Goal: Task Accomplishment & Management: Manage account settings

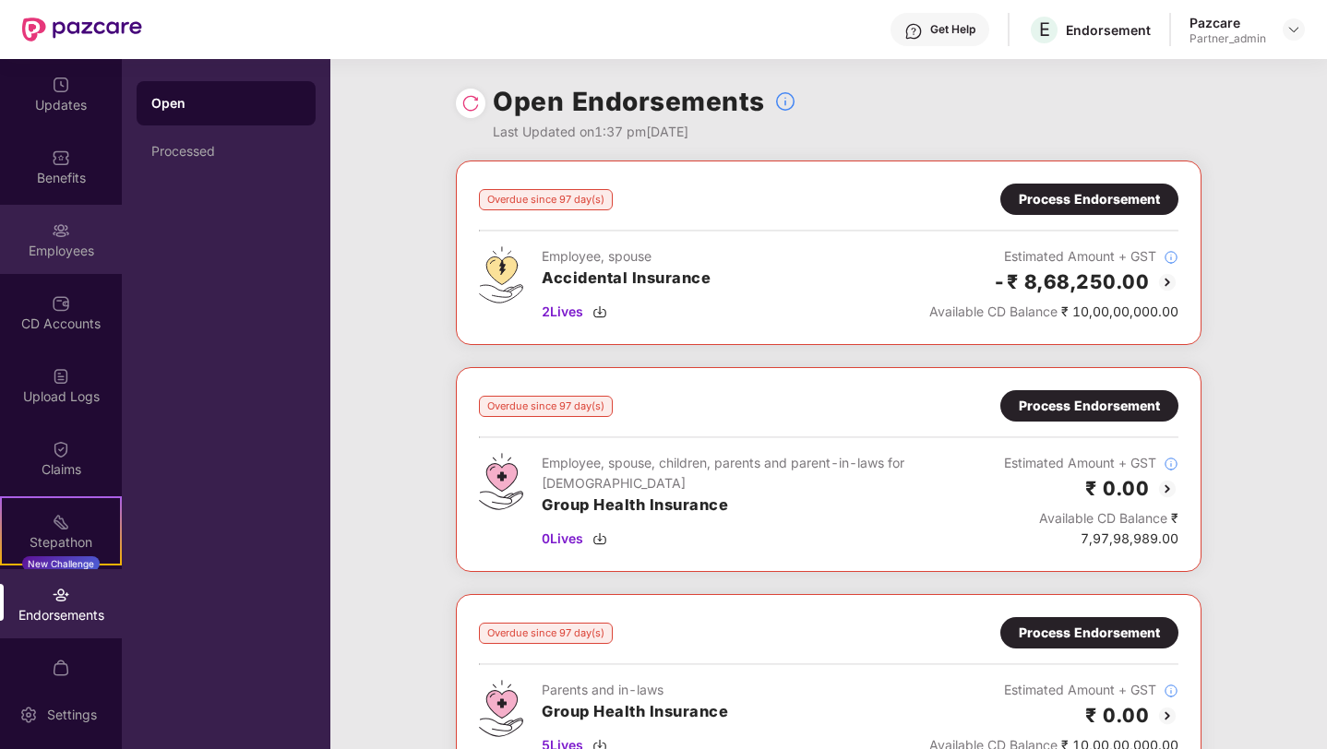
click at [81, 228] on div "Employees" at bounding box center [61, 239] width 122 height 69
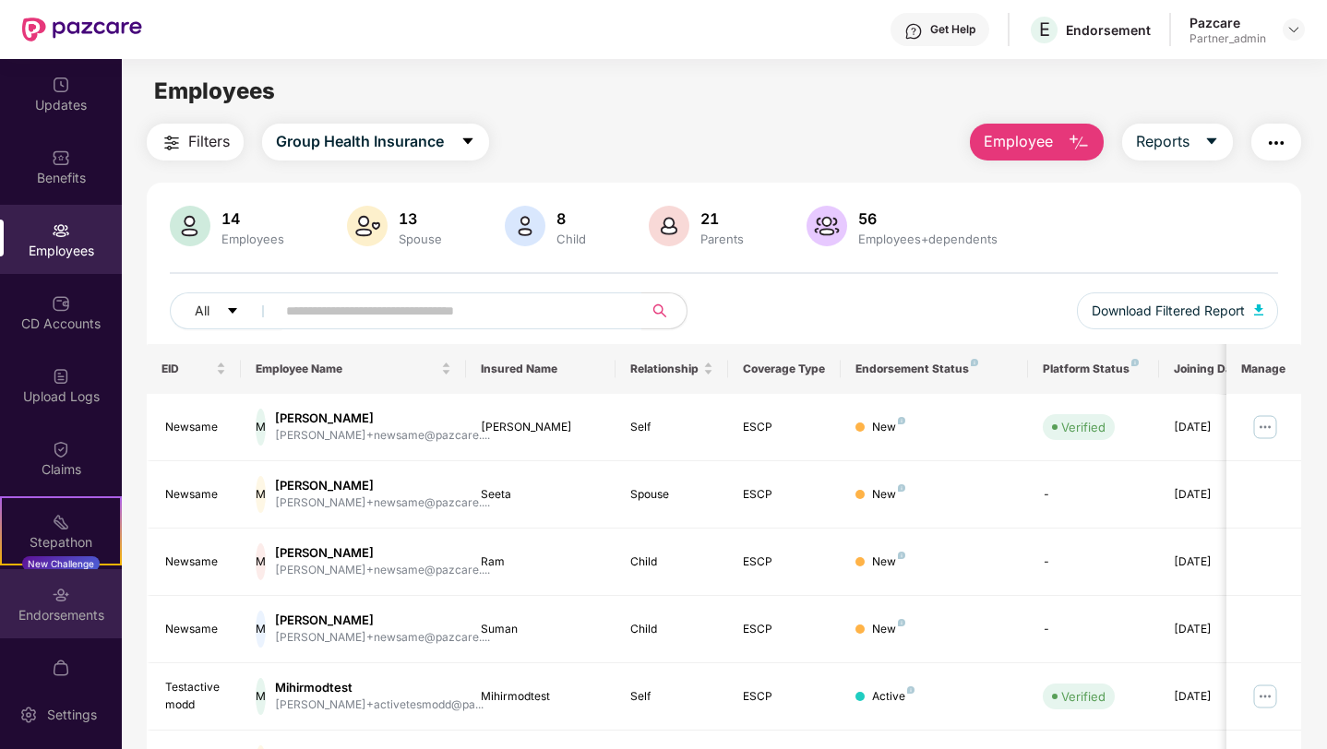
click at [35, 615] on div "Endorsements" at bounding box center [61, 615] width 122 height 18
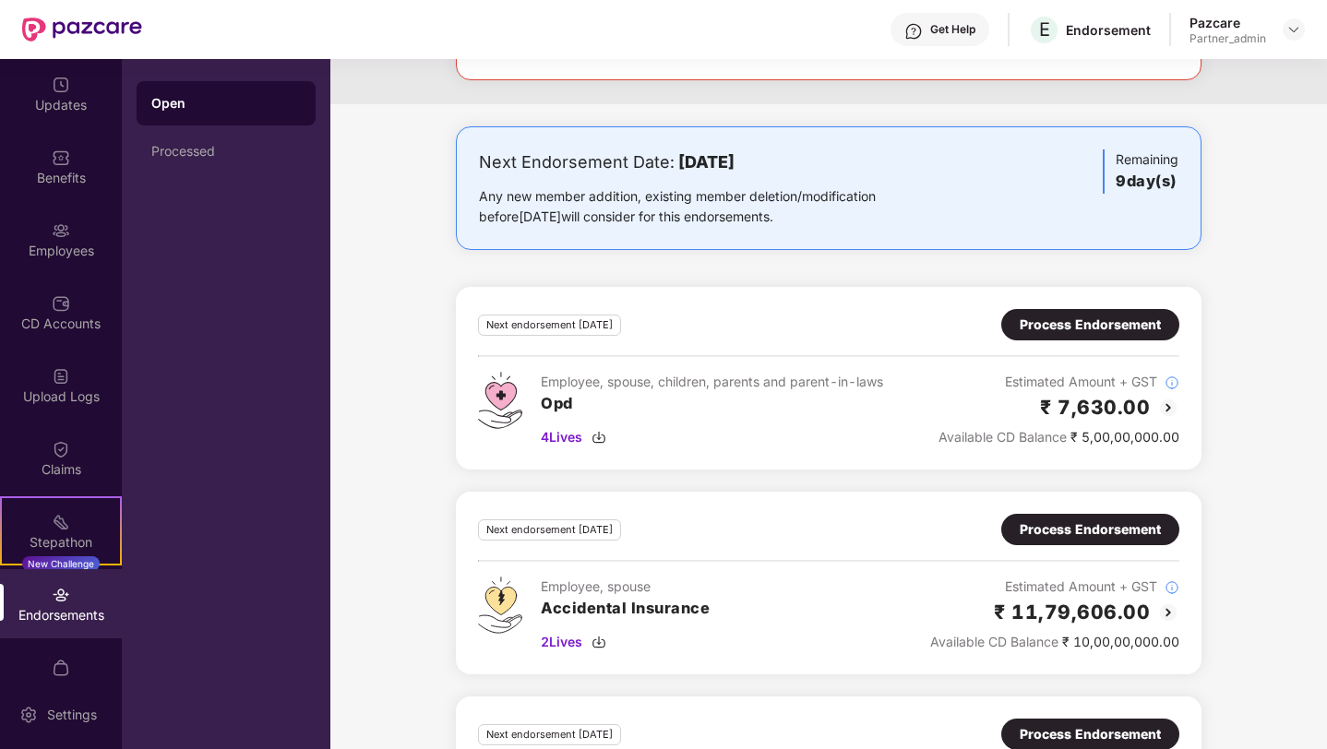
scroll to position [1938, 0]
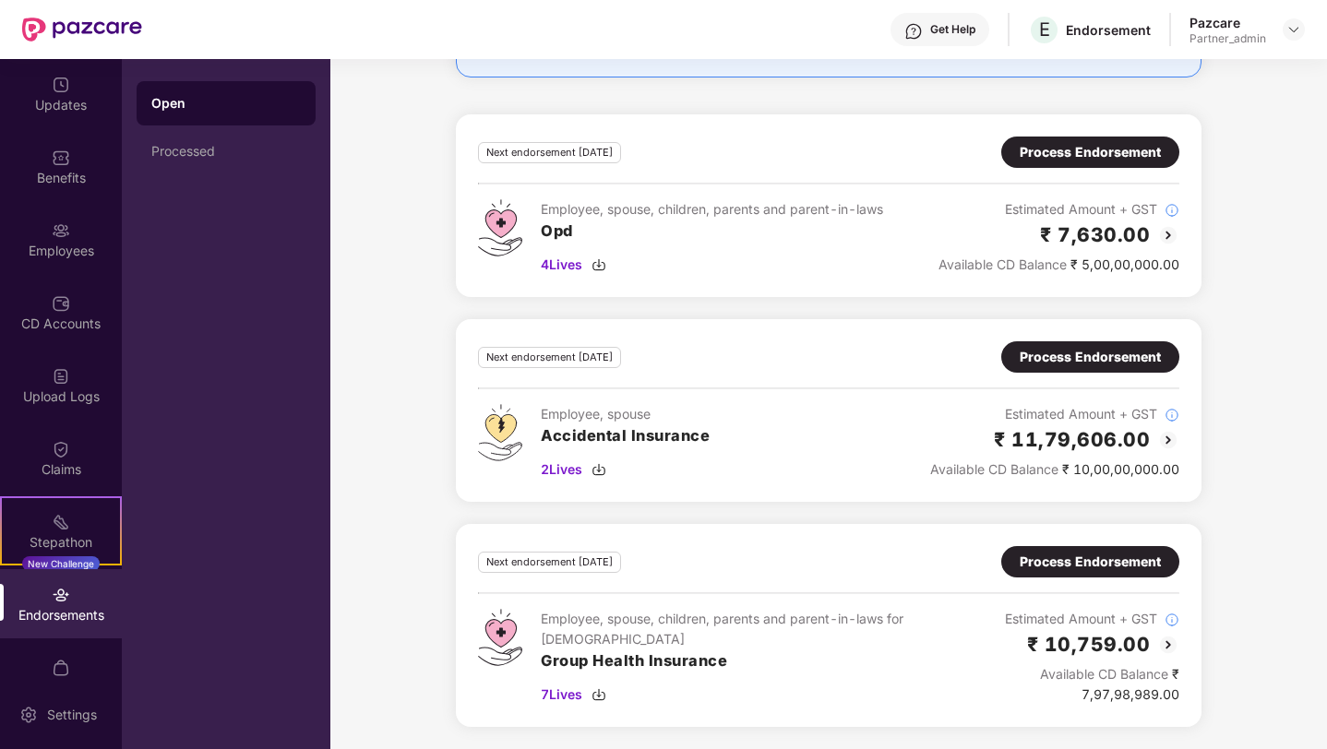
click at [1109, 561] on div "Process Endorsement" at bounding box center [1090, 562] width 141 height 20
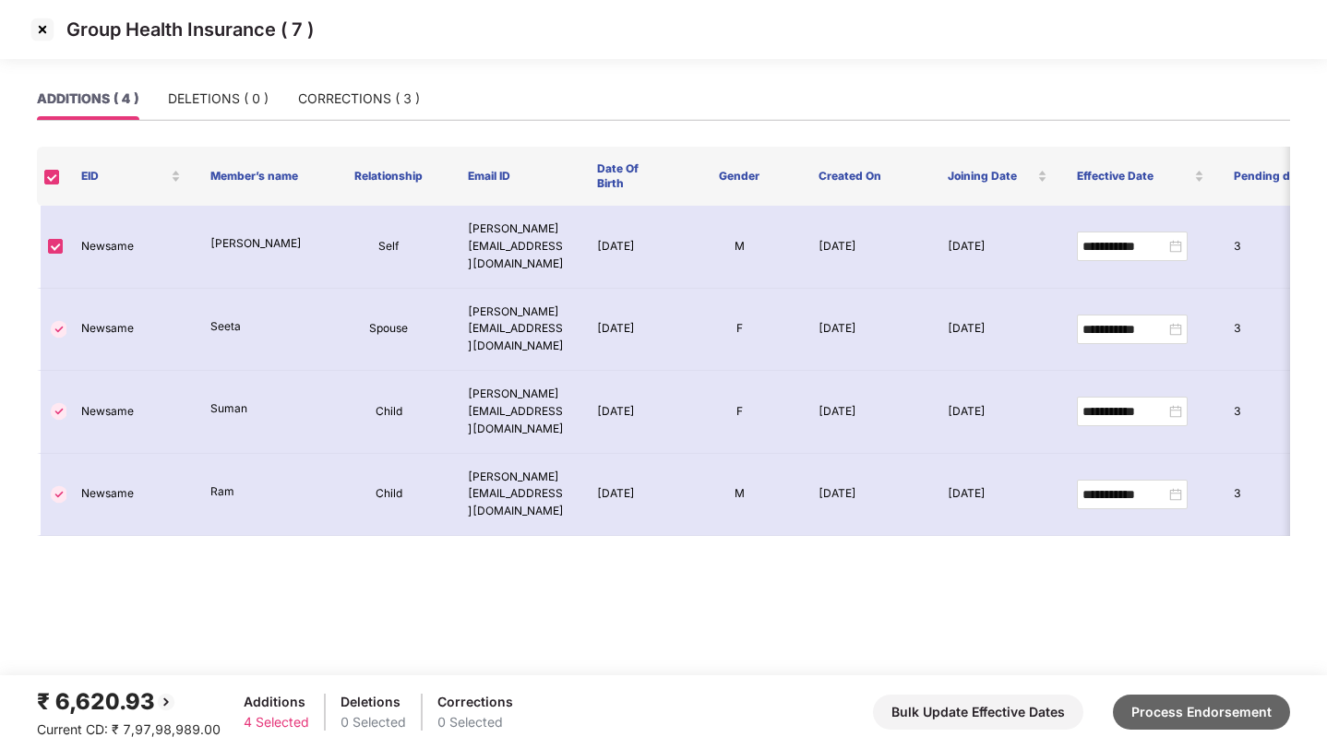
click at [1176, 705] on button "Process Endorsement" at bounding box center [1201, 712] width 177 height 35
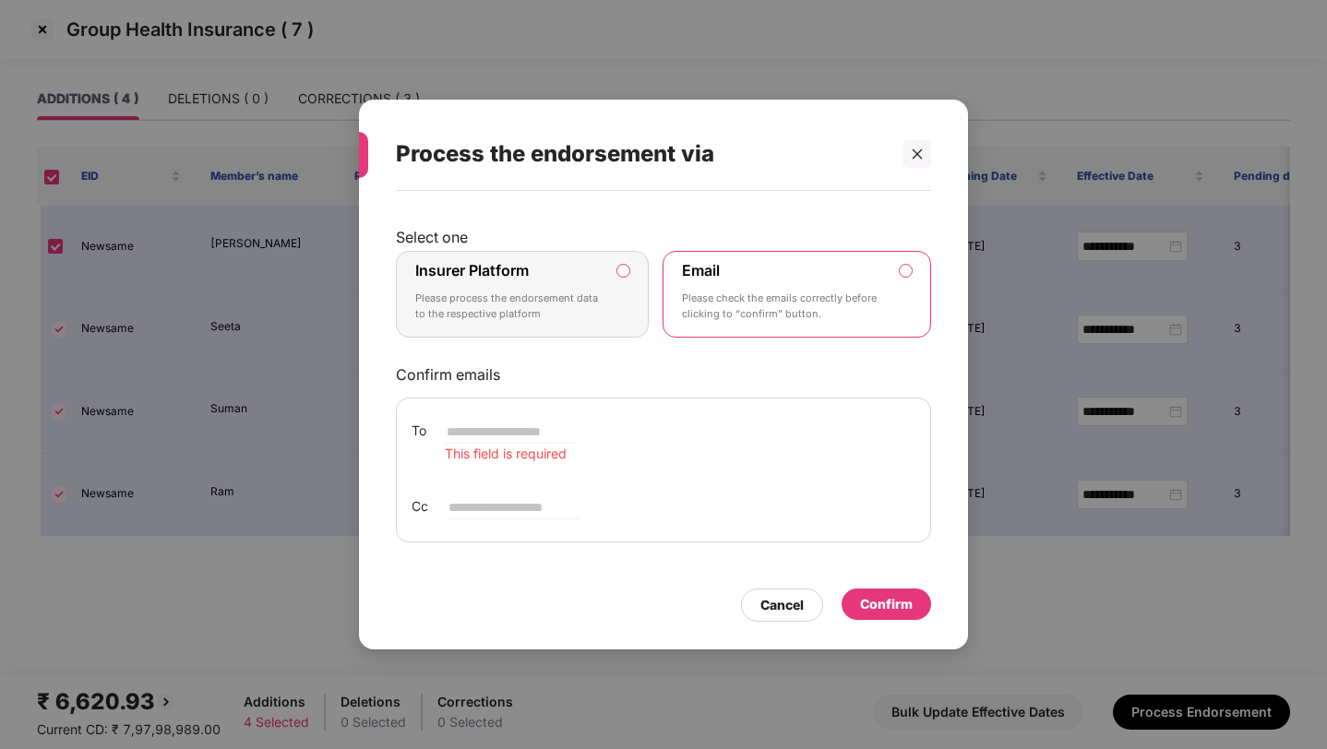
click at [491, 265] on label "Insurer Platform" at bounding box center [471, 270] width 113 height 18
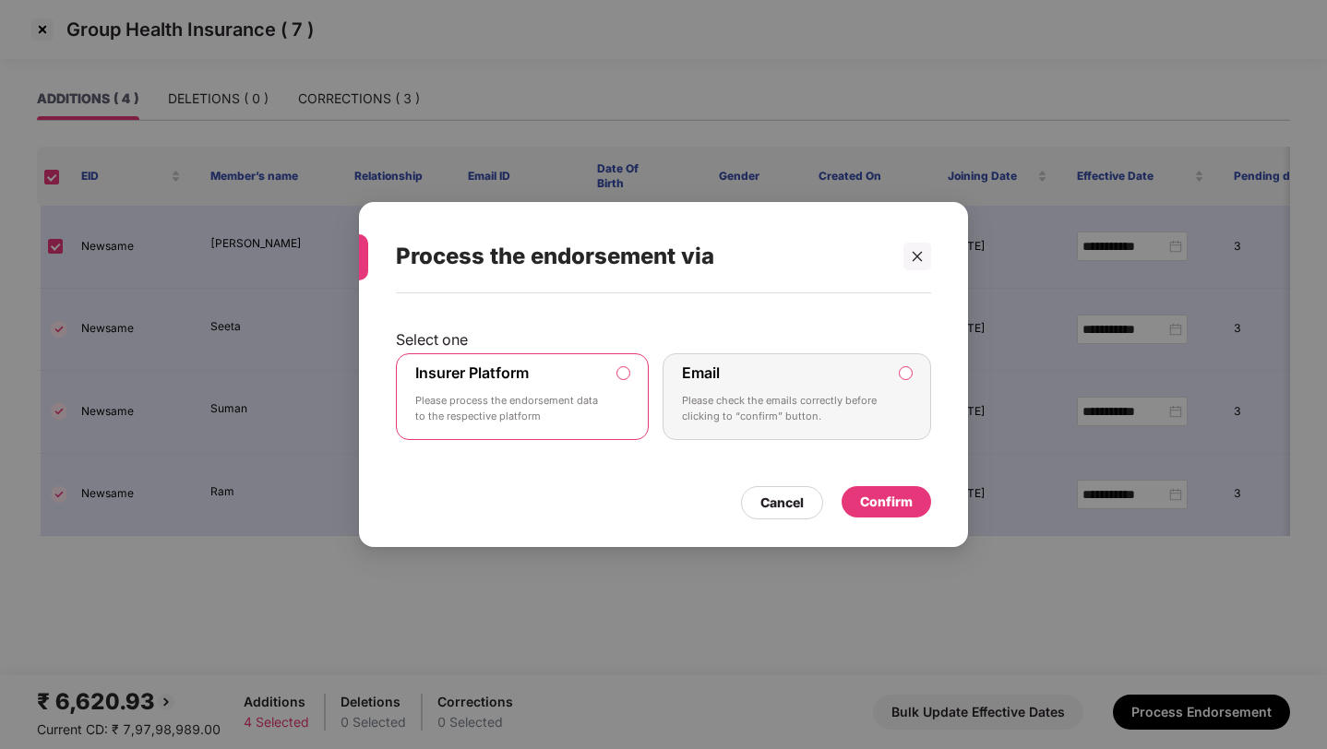
click at [911, 499] on div "Confirm" at bounding box center [886, 502] width 53 height 20
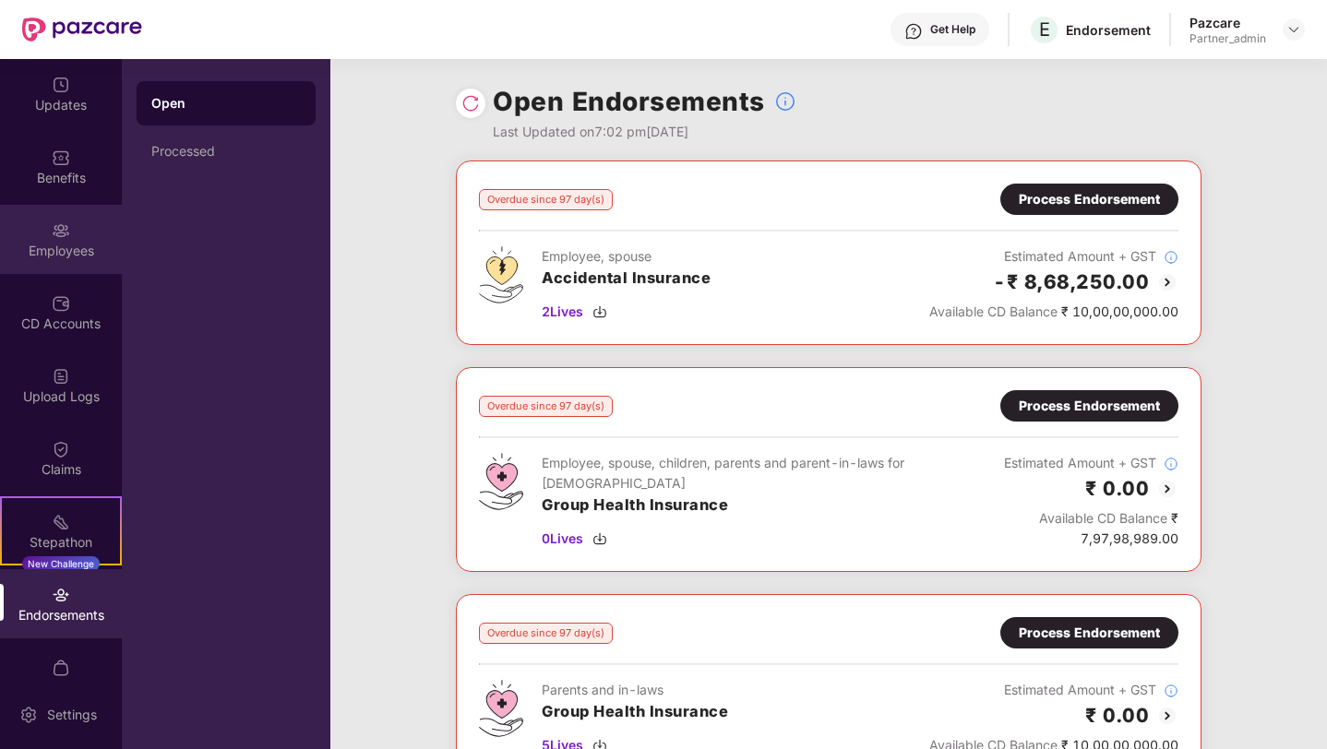
click at [74, 243] on div "Employees" at bounding box center [61, 251] width 122 height 18
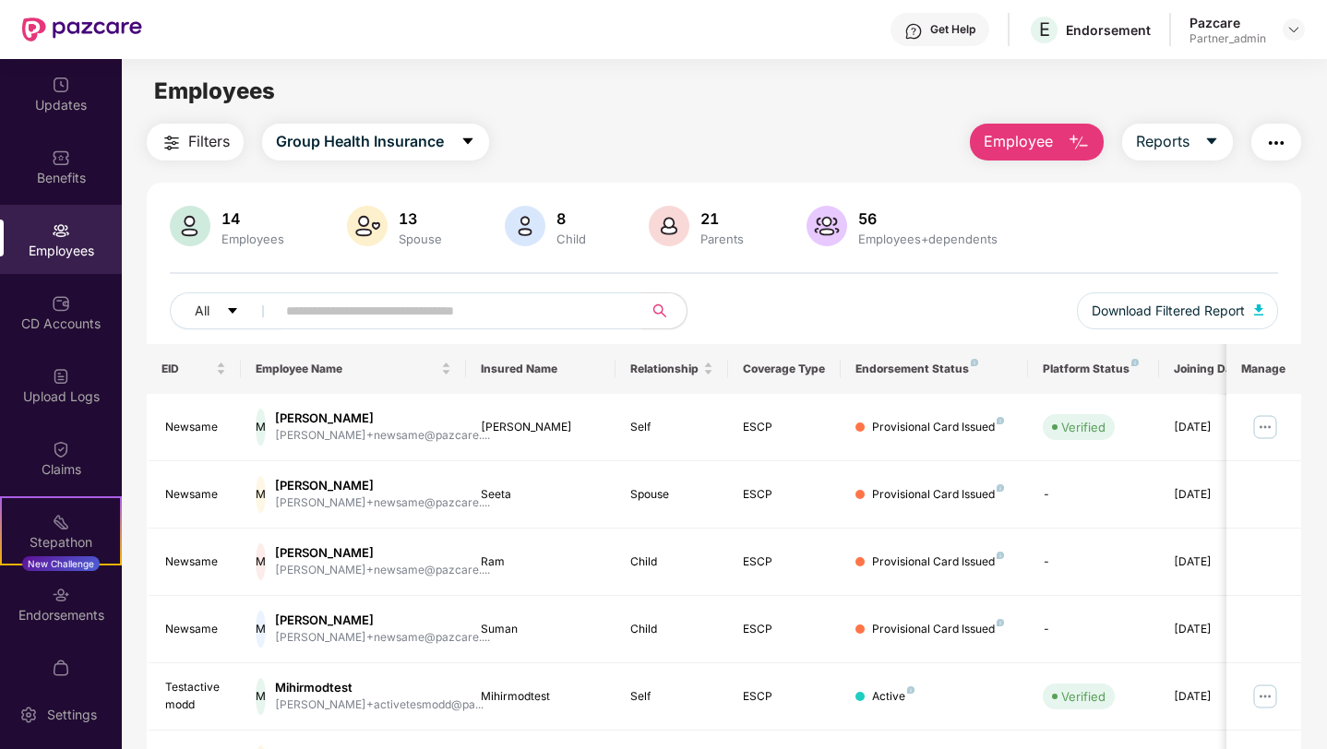
click at [1277, 139] on img "button" at bounding box center [1276, 143] width 22 height 22
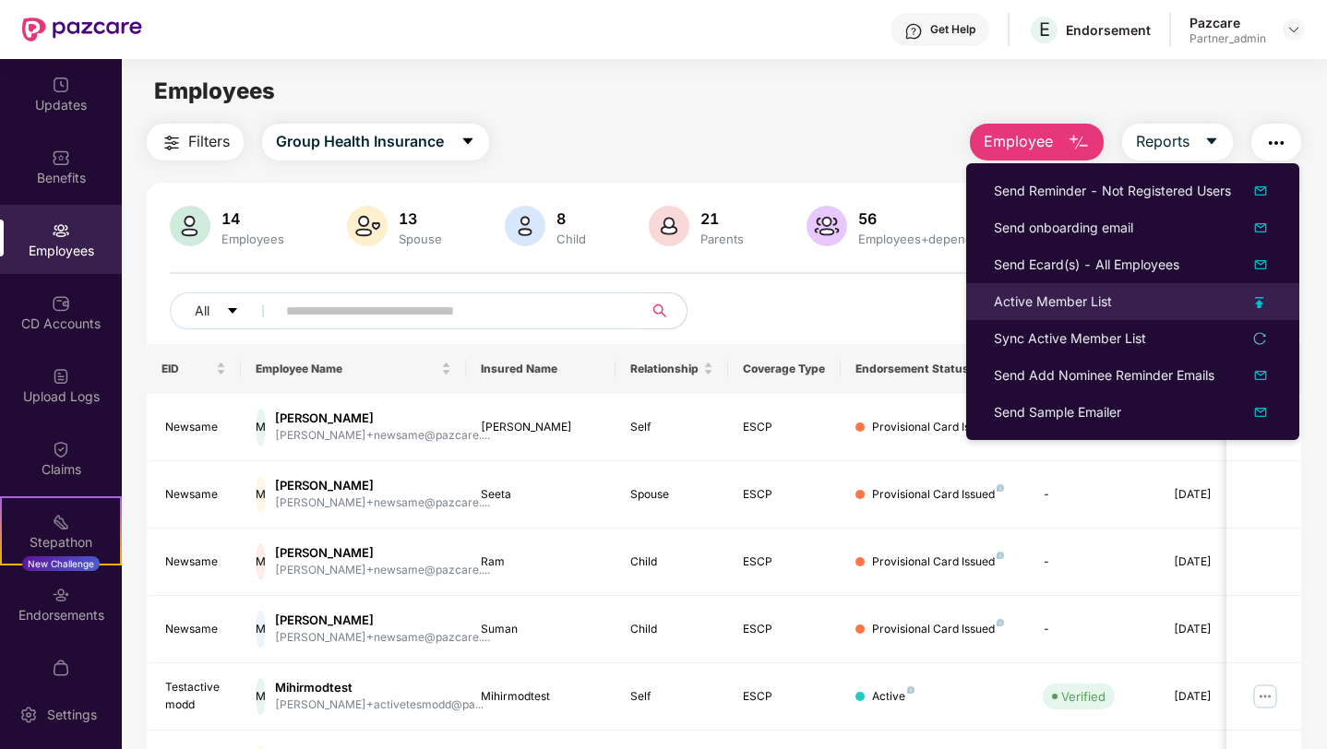
click at [1005, 298] on div "Active Member List" at bounding box center [1053, 302] width 118 height 20
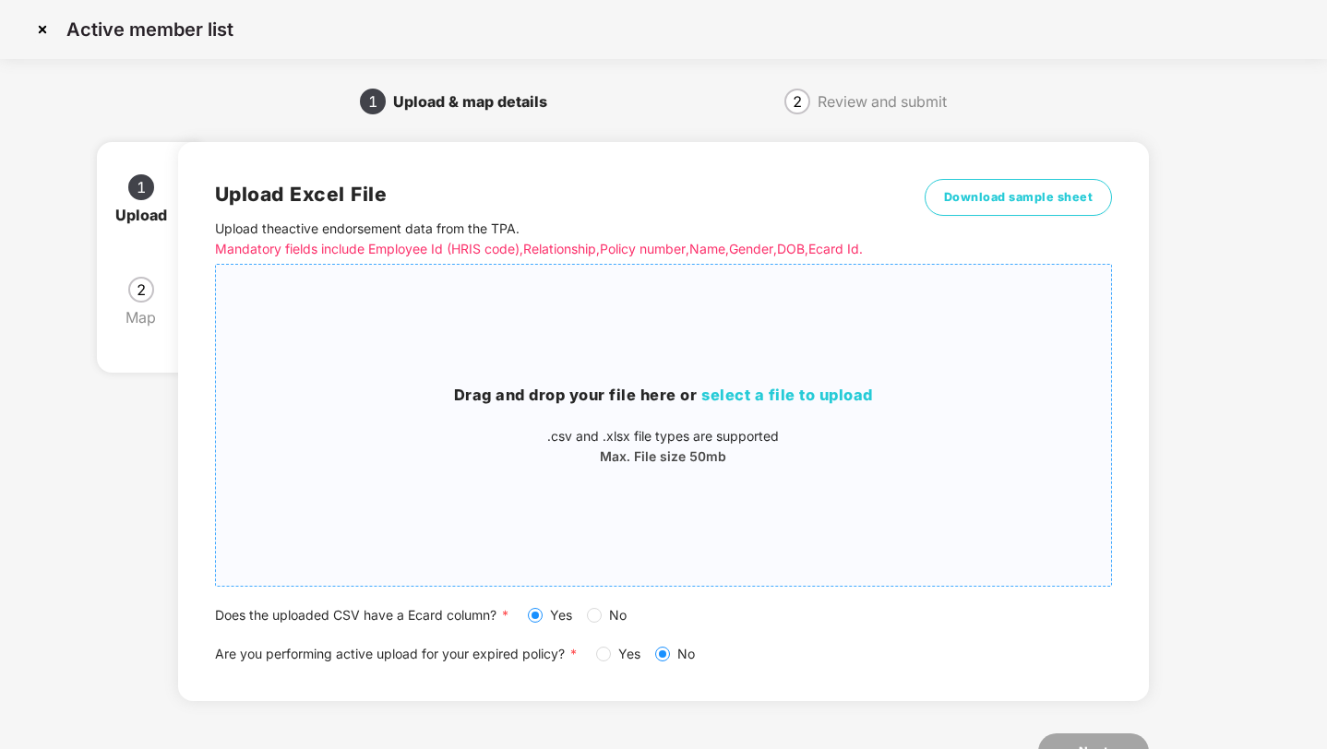
click at [500, 502] on div "Drag and drop your file here or select a file to upload .csv and .xlsx file typ…" at bounding box center [664, 426] width 896 height 292
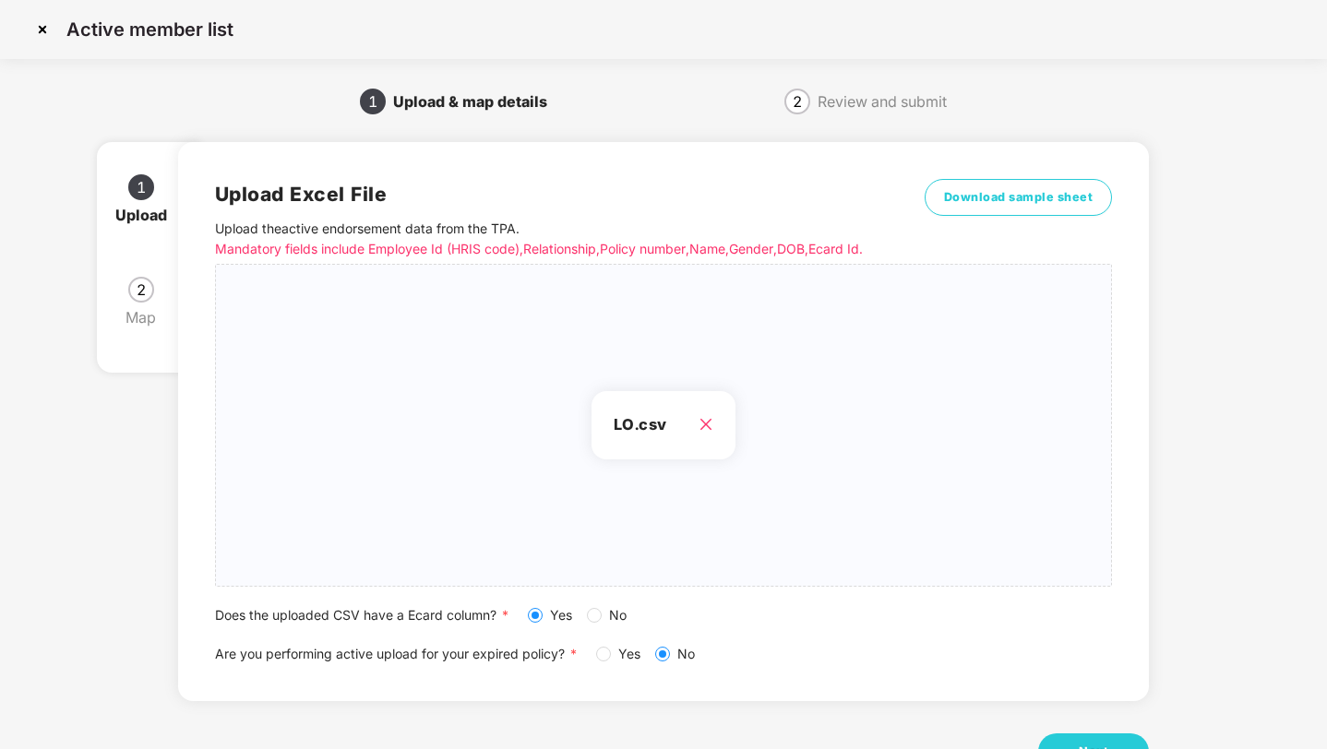
scroll to position [67, 0]
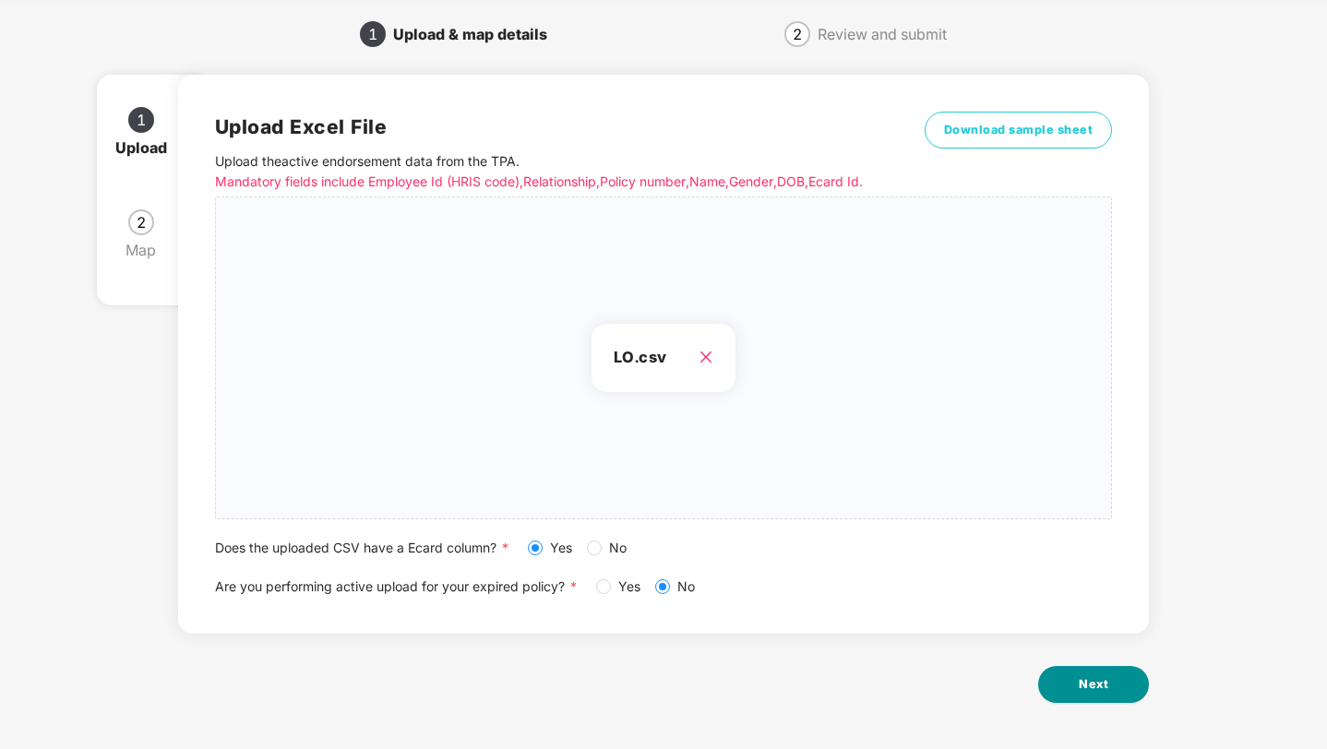
click at [1092, 683] on span "Next" at bounding box center [1094, 684] width 30 height 18
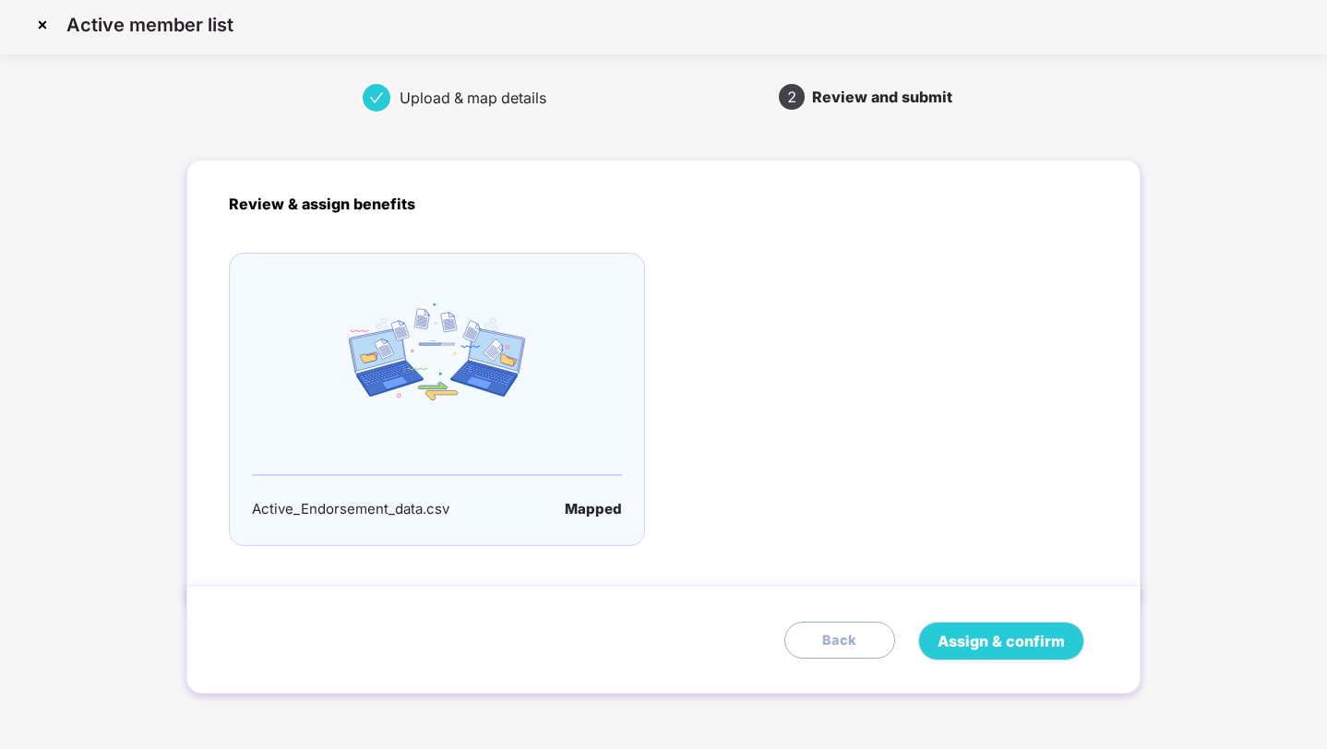
scroll to position [0, 0]
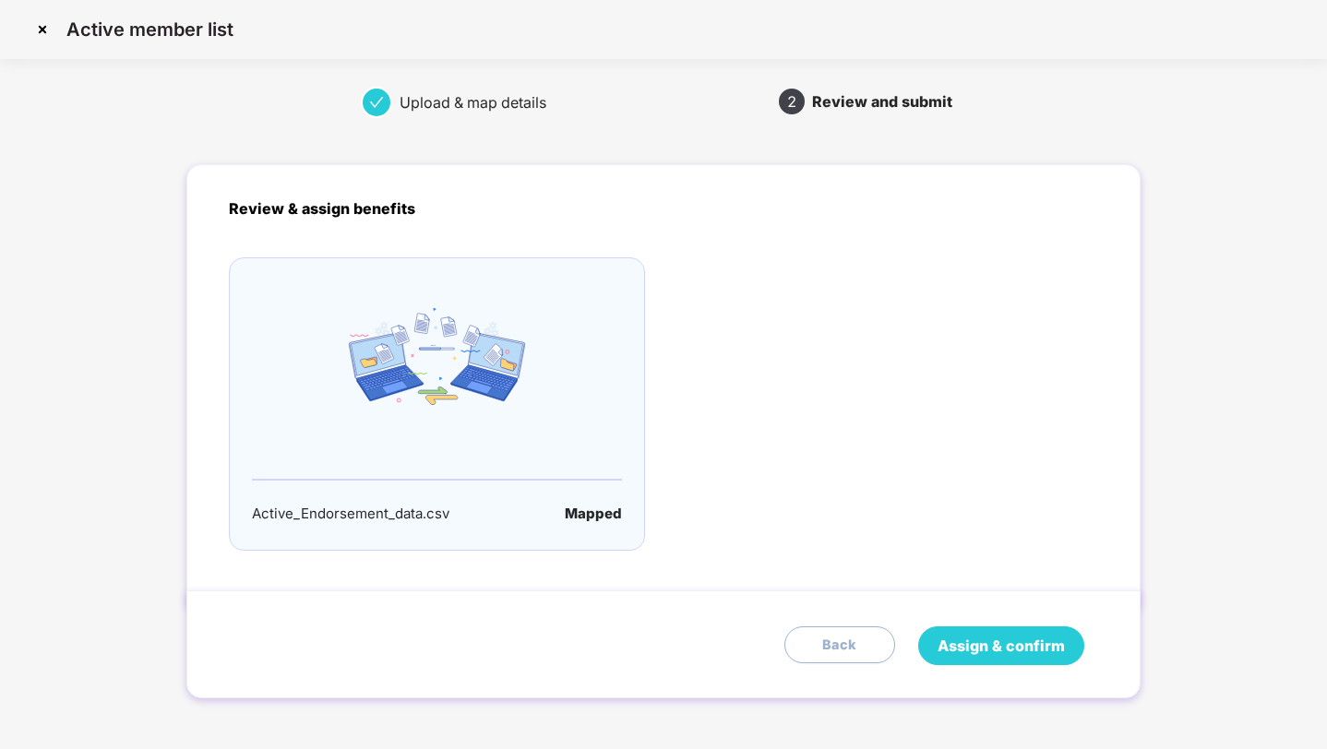
click at [1005, 652] on span "Assign & confirm" at bounding box center [1000, 646] width 127 height 23
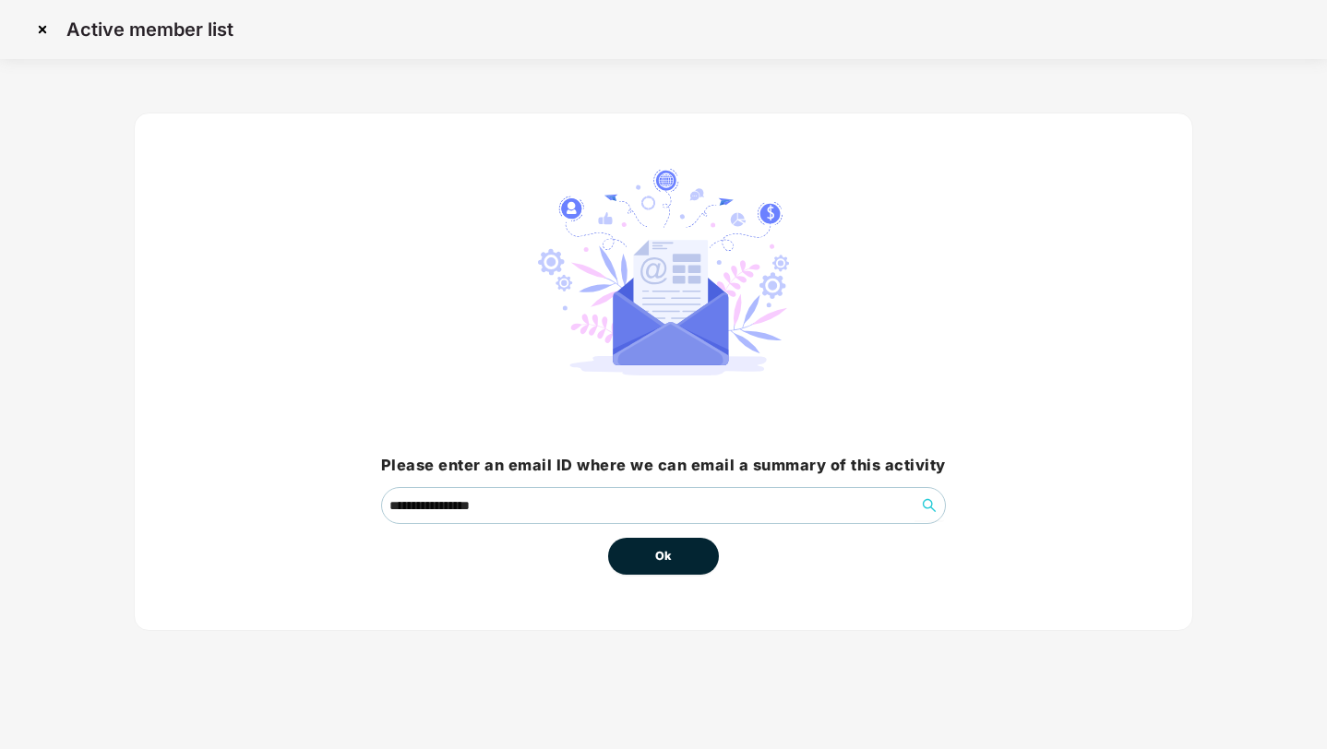
click at [675, 566] on button "Ok" at bounding box center [663, 556] width 111 height 37
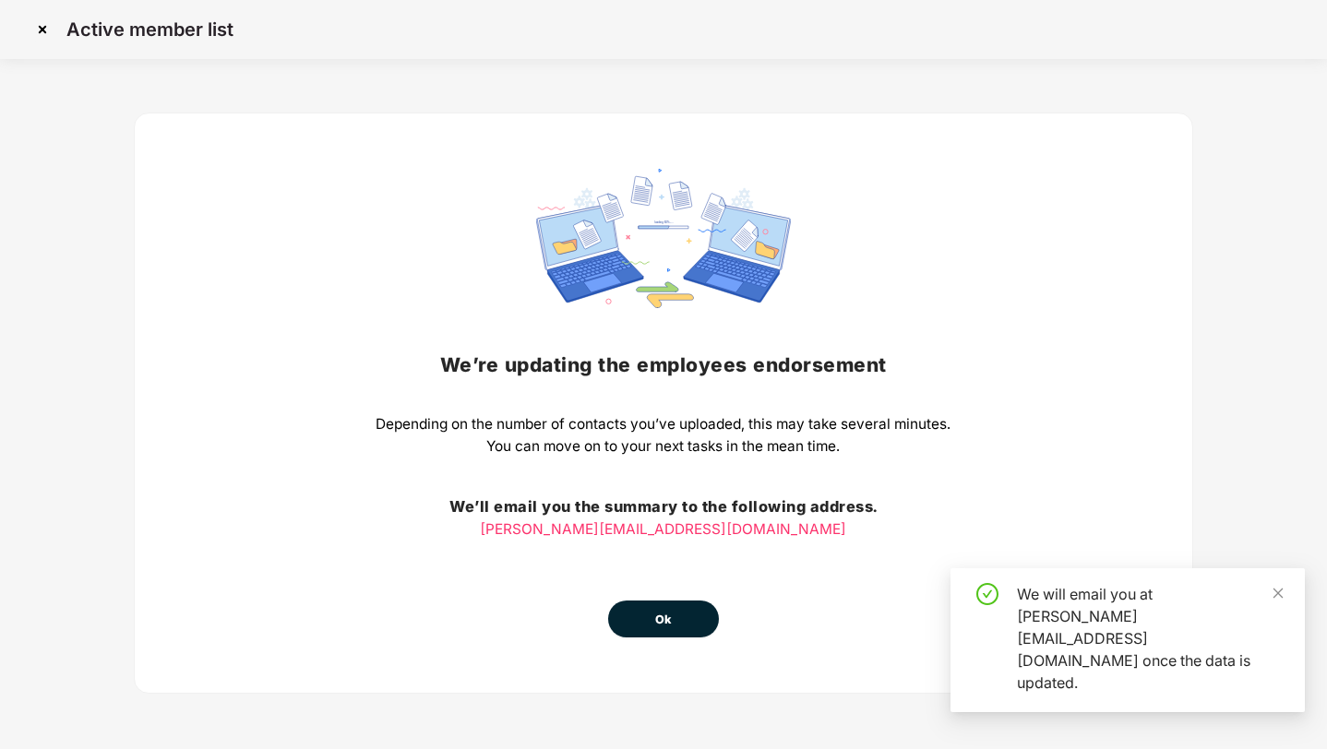
click at [670, 612] on span "Ok" at bounding box center [663, 620] width 17 height 18
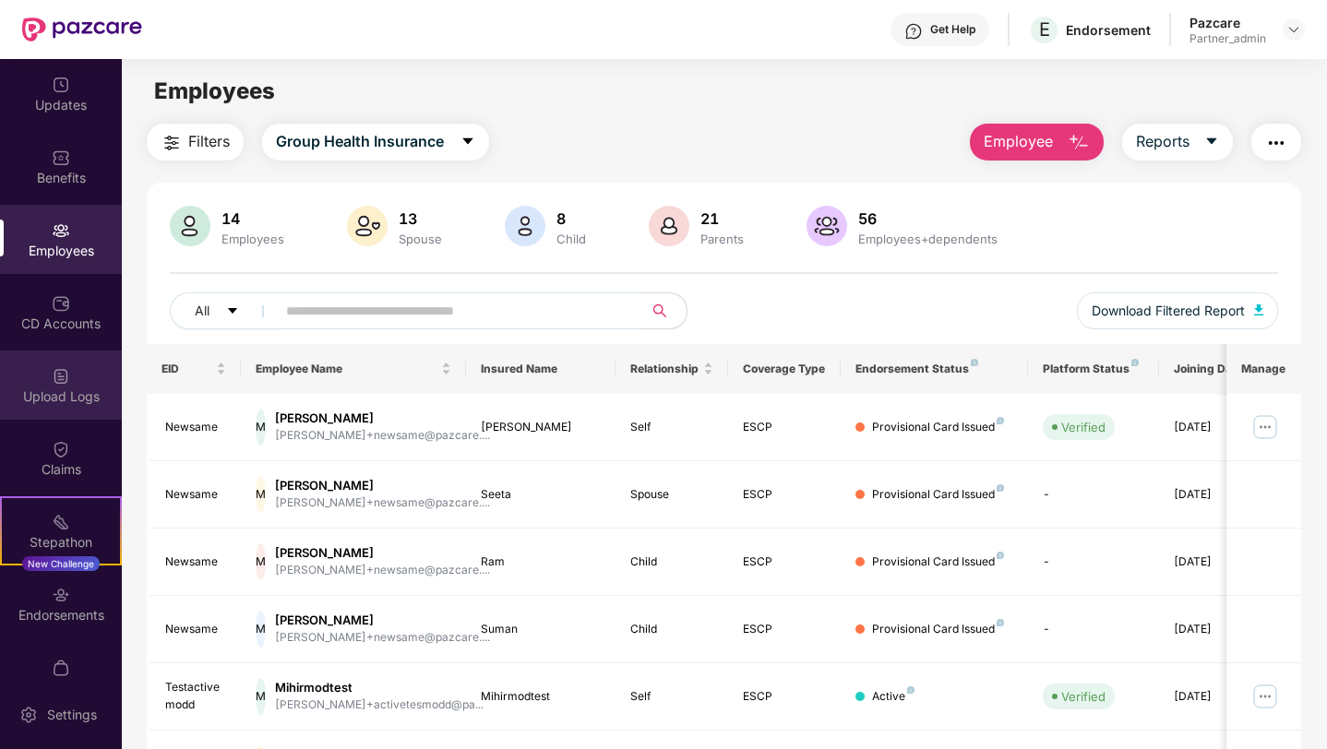
click at [90, 389] on div "Upload Logs" at bounding box center [61, 397] width 122 height 18
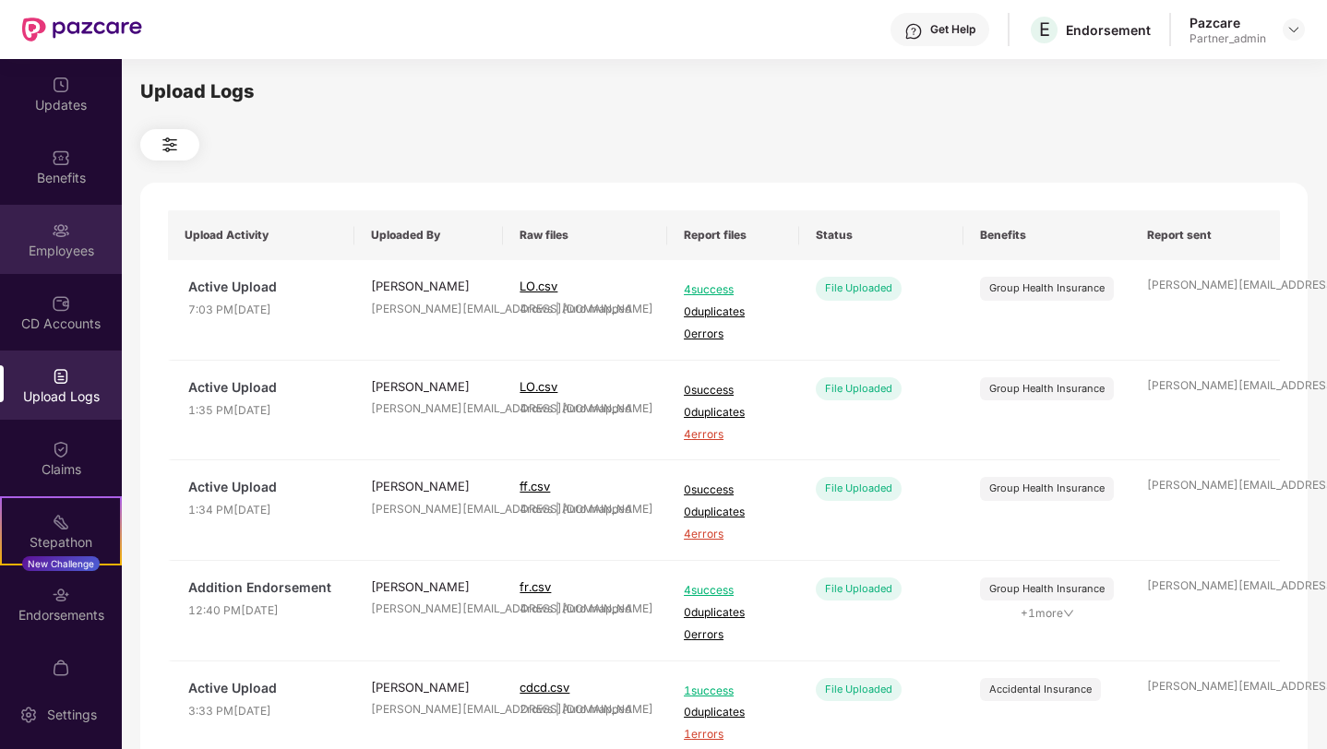
click at [38, 251] on div "Employees" at bounding box center [61, 251] width 122 height 18
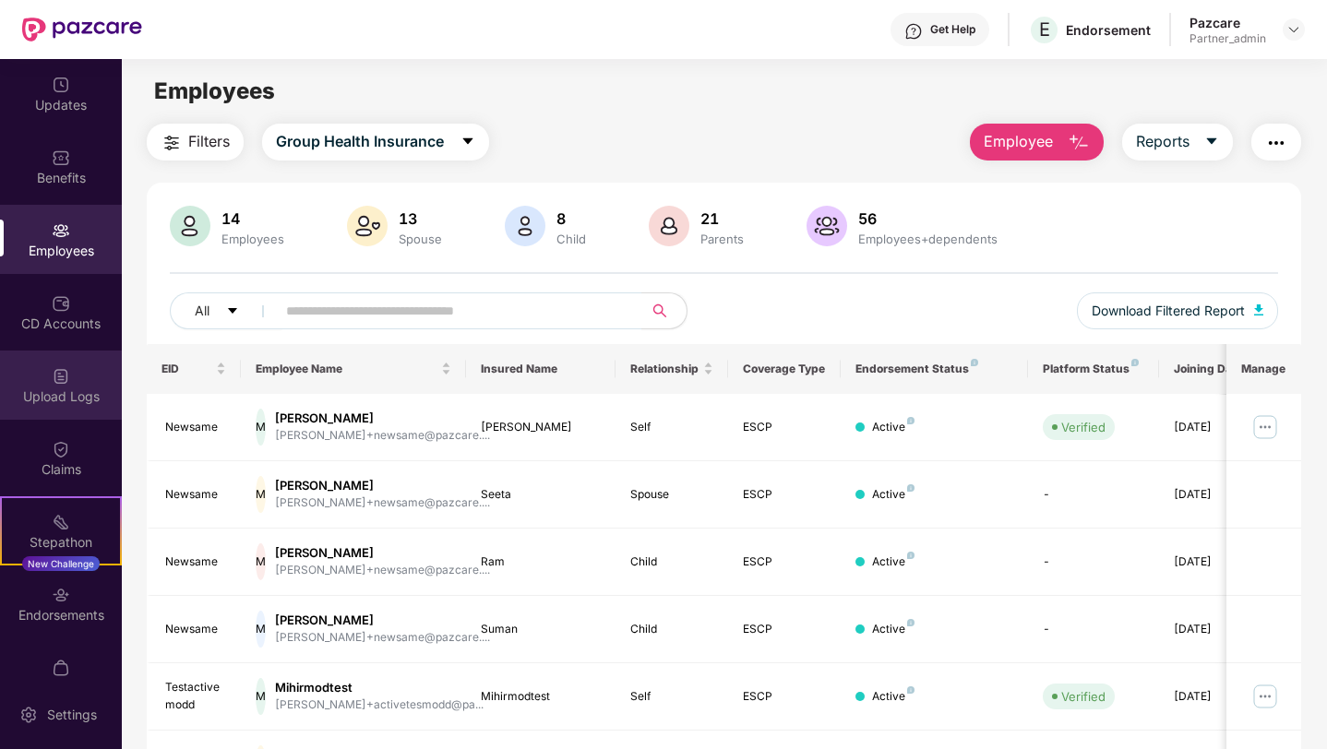
click at [83, 403] on div "Upload Logs" at bounding box center [61, 397] width 122 height 18
